Goal: Use online tool/utility: Use online tool/utility

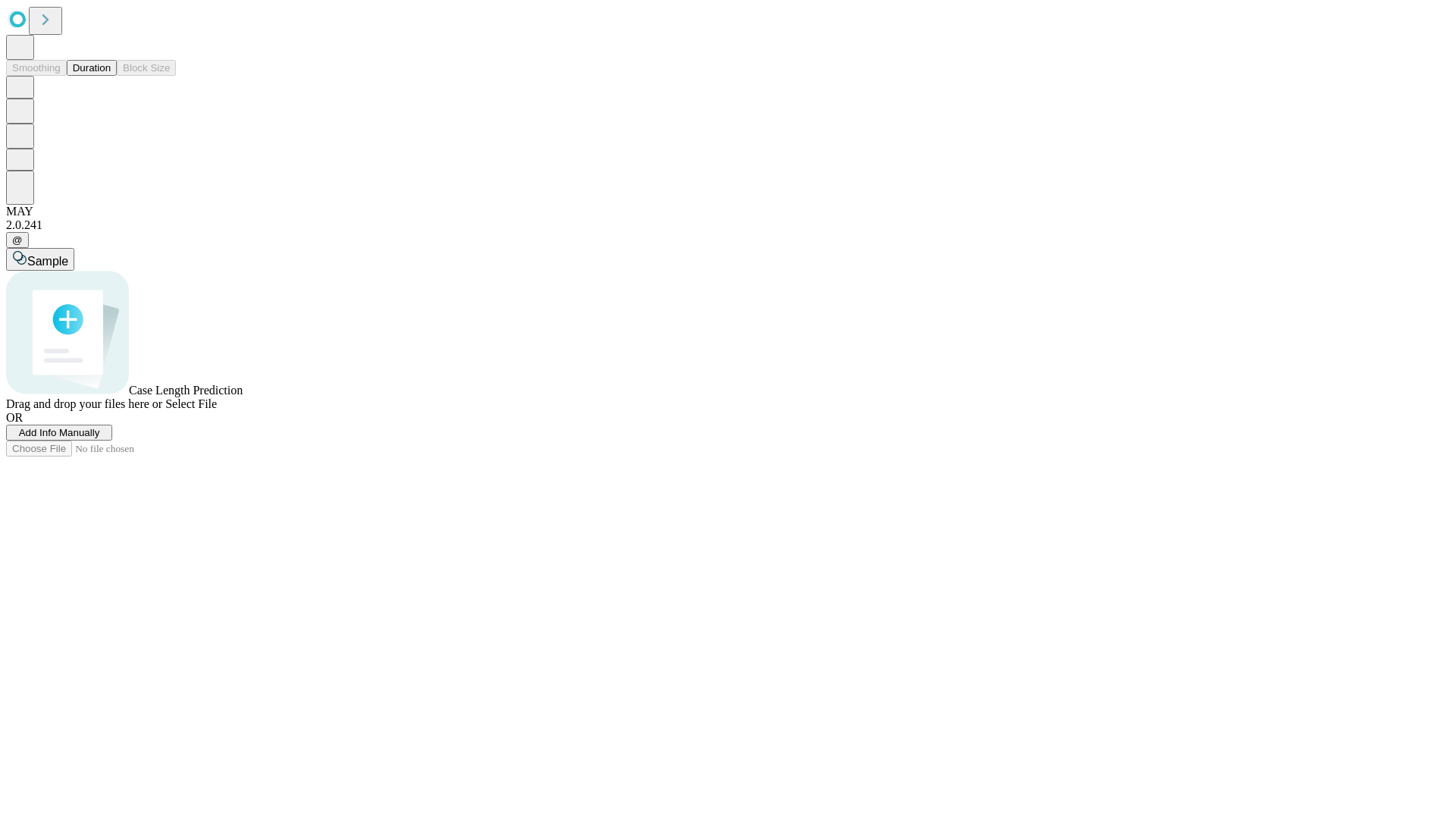
click at [111, 76] on button "Duration" at bounding box center [91, 67] width 51 height 16
click at [217, 410] on span "Select File" at bounding box center [191, 403] width 52 height 13
